Goal: Navigation & Orientation: Find specific page/section

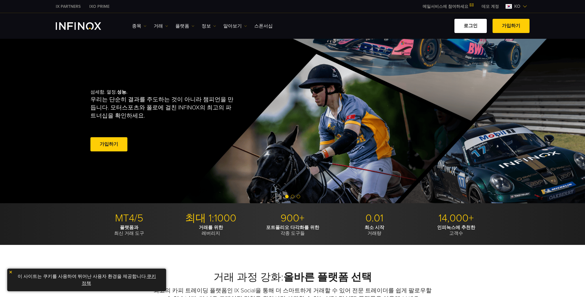
click at [481, 26] on link "로그인" at bounding box center [471, 26] width 32 height 14
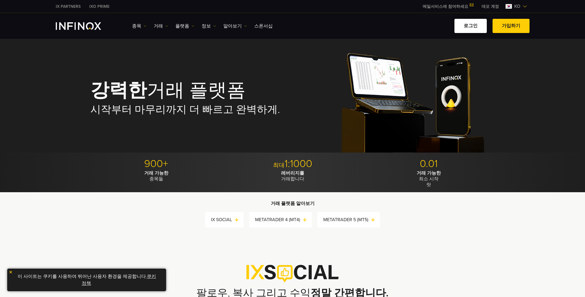
click at [466, 27] on link "로그인" at bounding box center [471, 26] width 32 height 14
